Goal: Find specific page/section: Find specific page/section

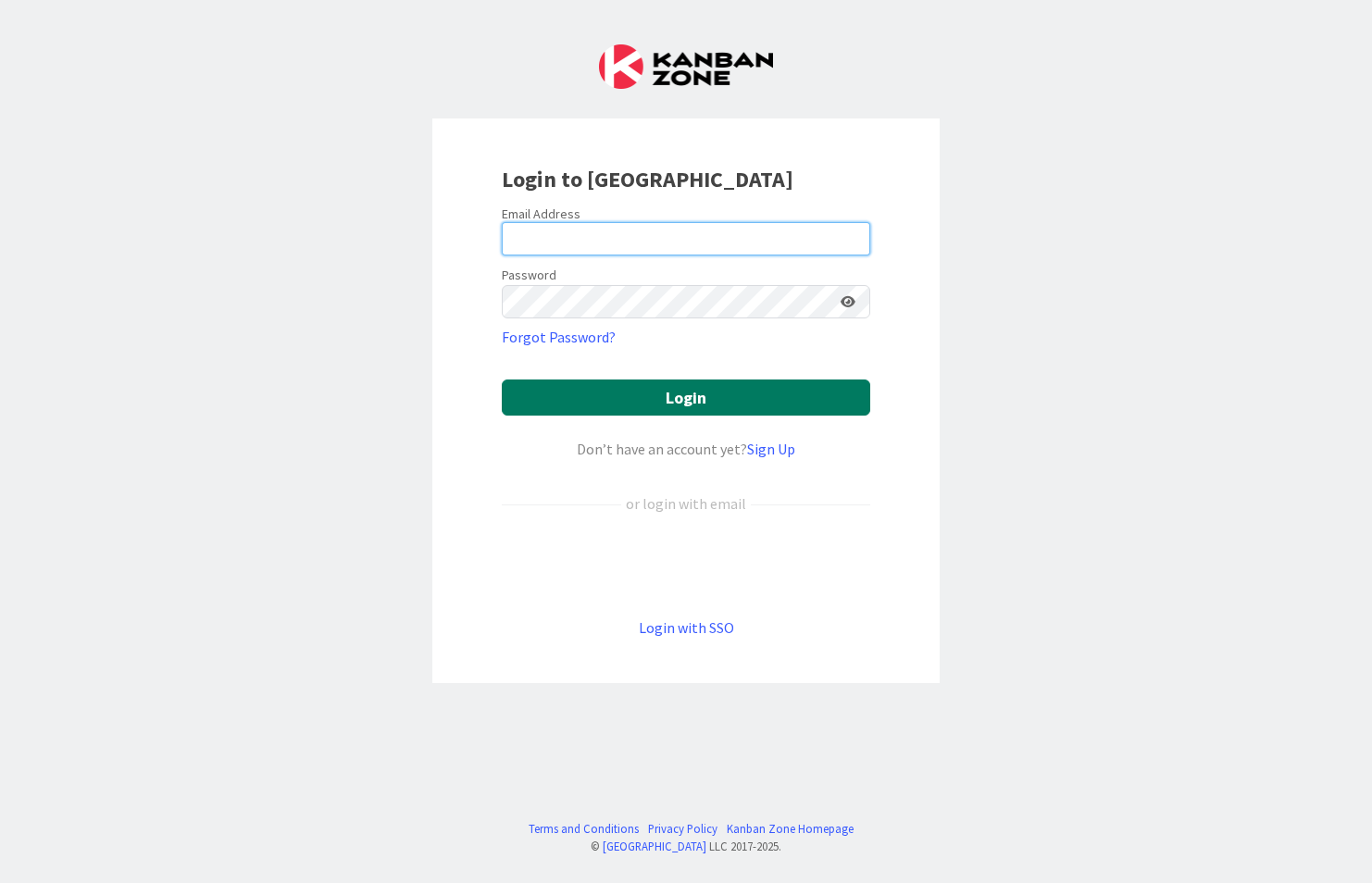
type input "[PERSON_NAME][EMAIL_ADDRESS][PERSON_NAME][DOMAIN_NAME]"
click at [697, 393] on button "Login" at bounding box center [686, 397] width 368 height 36
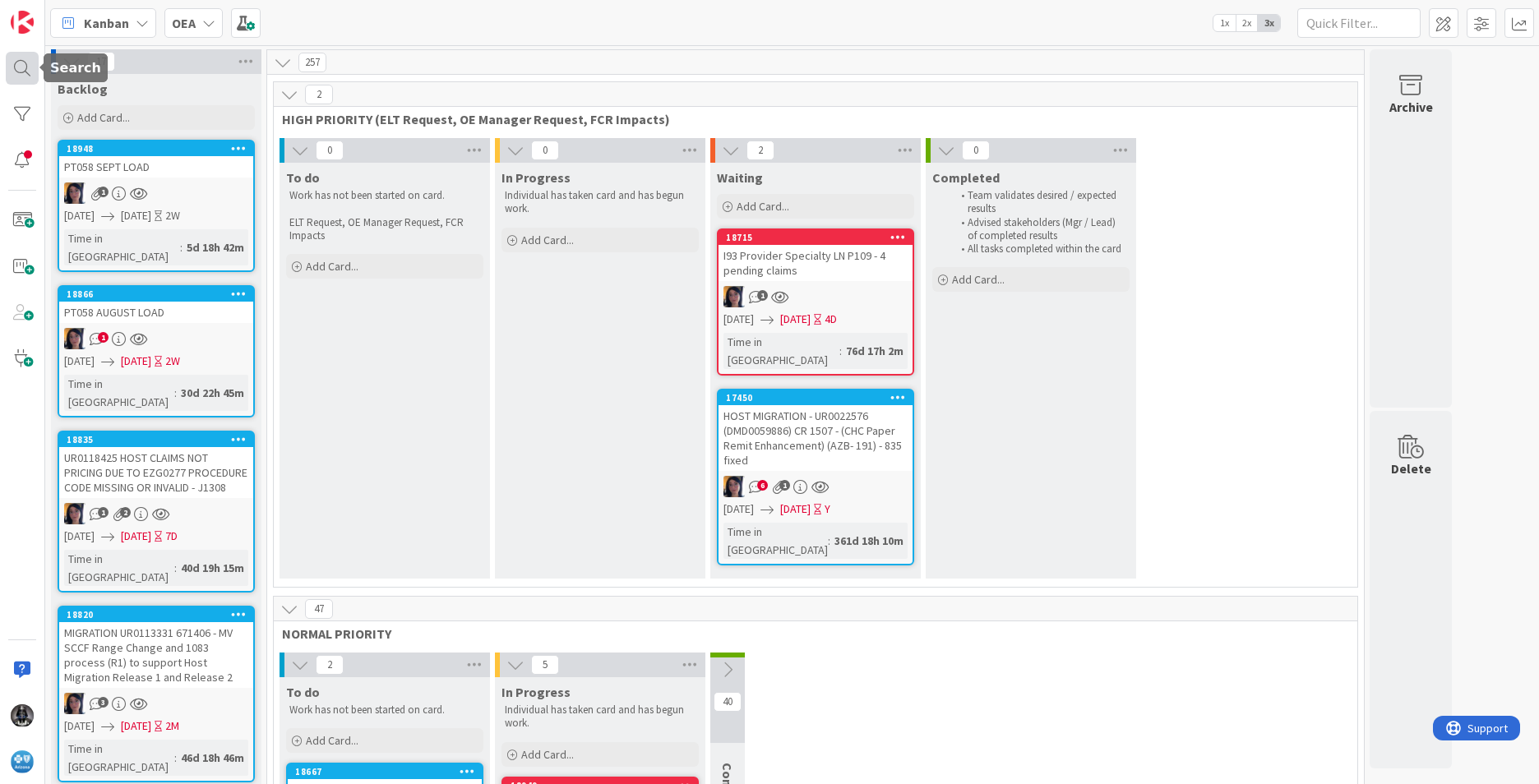
click at [23, 62] on div at bounding box center [23, 68] width 33 height 33
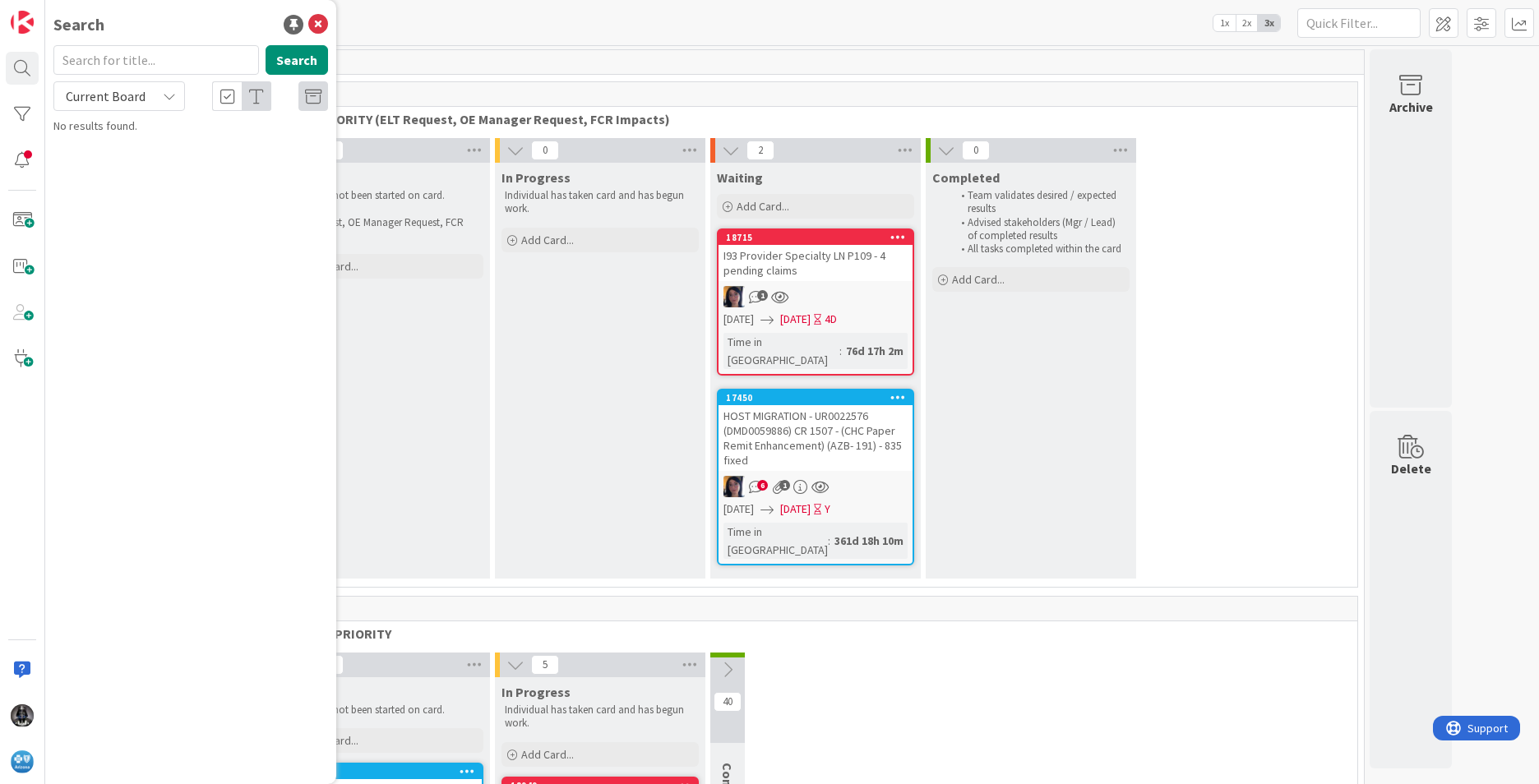
click at [99, 63] on input "text" at bounding box center [156, 60] width 205 height 29
type input "txx"
click at [167, 92] on icon at bounding box center [169, 96] width 13 height 13
click at [104, 164] on span "All Boards" at bounding box center [148, 164] width 171 height 24
click at [291, 60] on button "Search" at bounding box center [297, 60] width 62 height 29
